Goal: Task Accomplishment & Management: Manage account settings

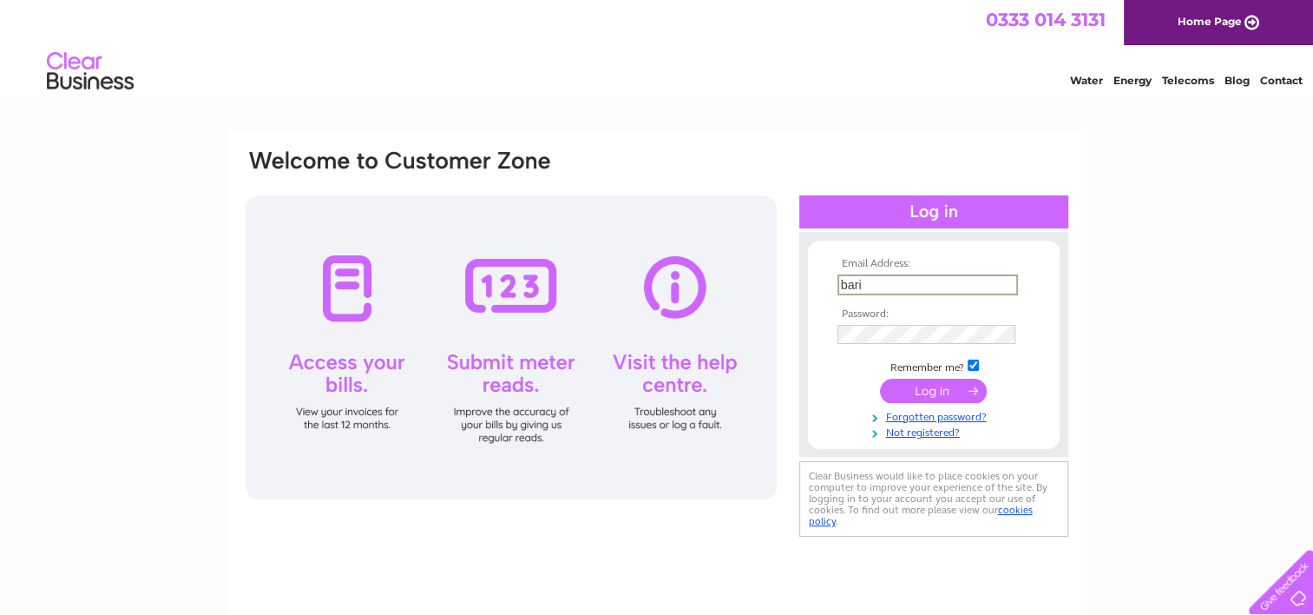
type input "baris1995_ozturk@icloud.com"
click at [880, 378] on input "submit" at bounding box center [933, 390] width 107 height 24
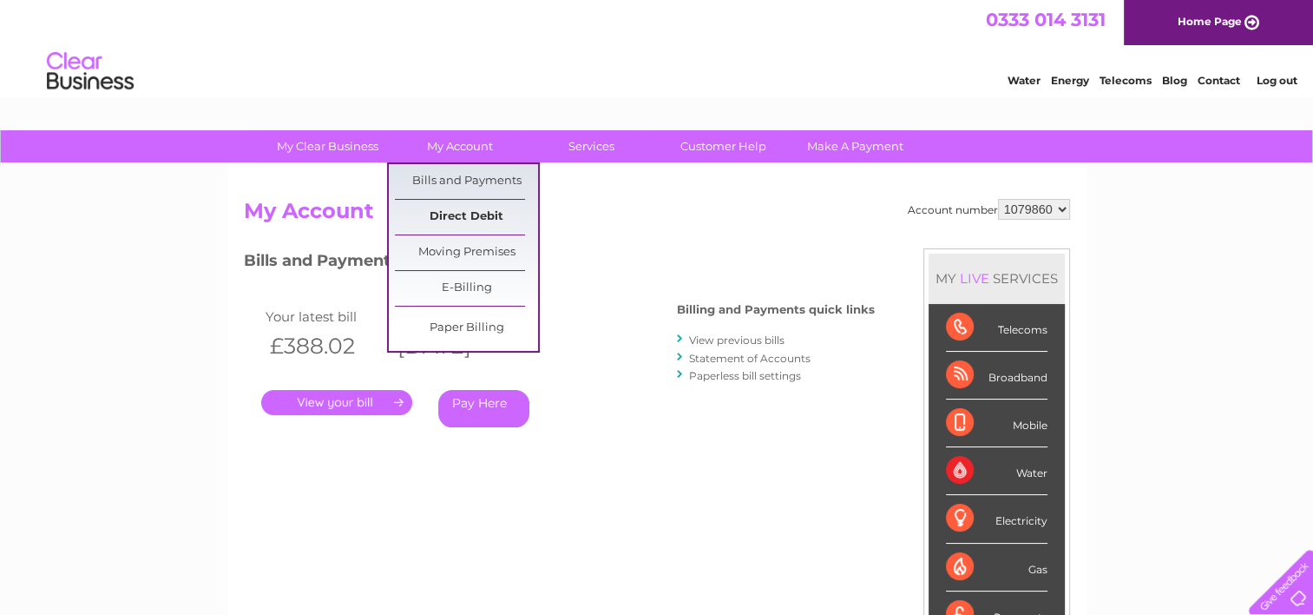
click at [469, 200] on link "Direct Debit" at bounding box center [466, 217] width 143 height 35
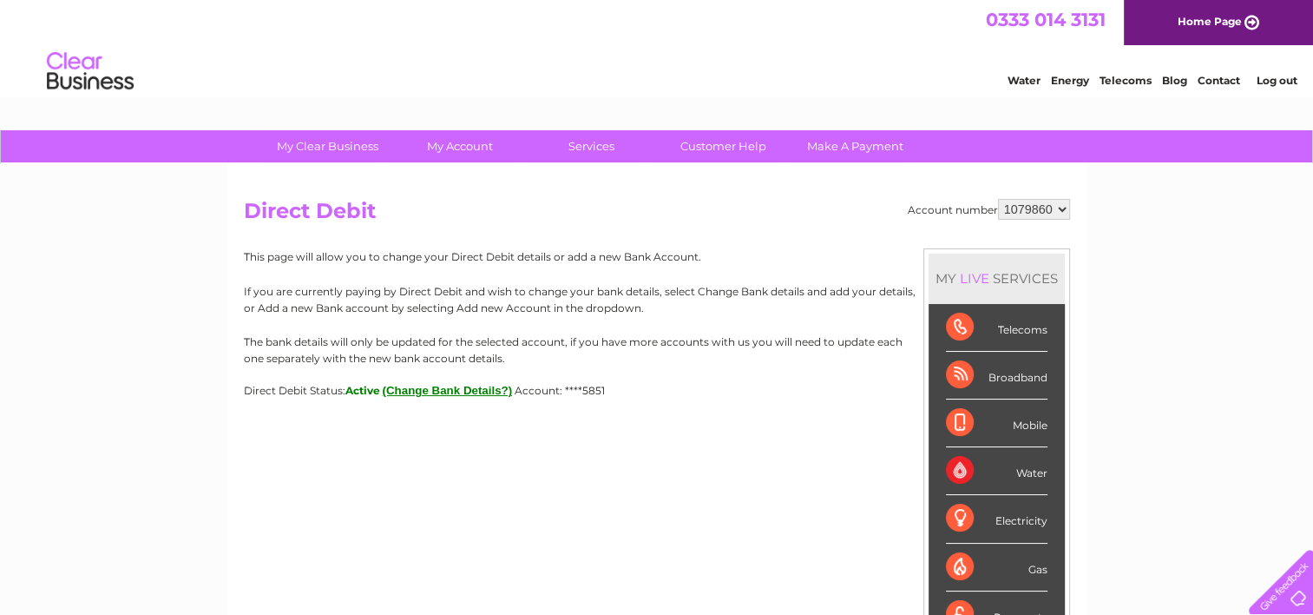
click at [371, 392] on span "Active" at bounding box center [362, 390] width 35 height 13
click at [605, 390] on span "Account: ****5851" at bounding box center [560, 390] width 90 height 13
click at [470, 389] on button "(Change Bank Details?)" at bounding box center [448, 390] width 130 height 13
